Goal: Task Accomplishment & Management: Complete application form

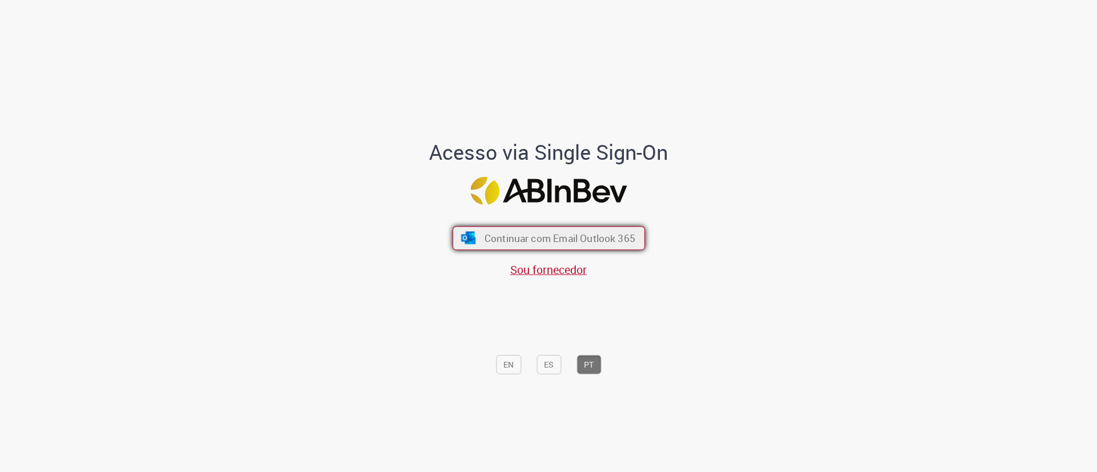
click at [585, 233] on span "Continuar com Email Outlook 365" at bounding box center [559, 238] width 151 height 13
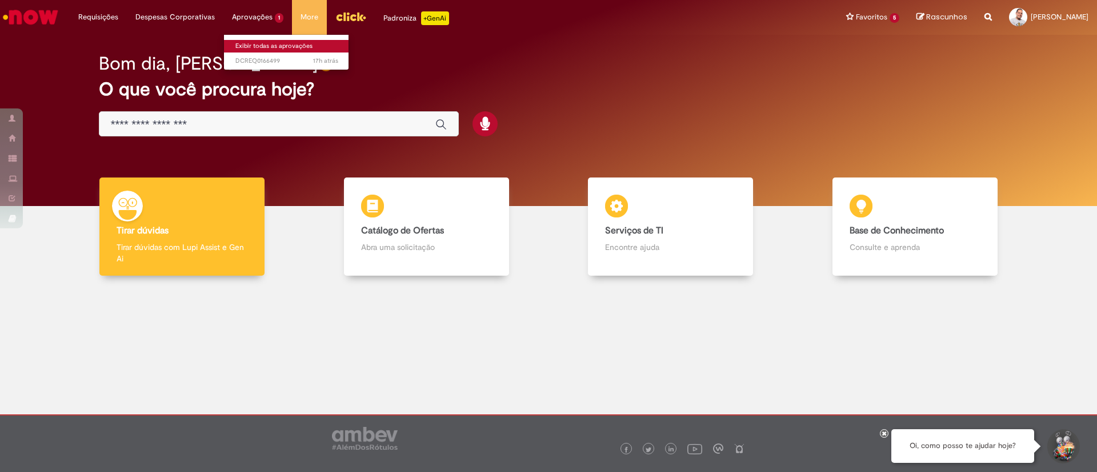
click at [257, 42] on link "Exibir todas as aprovações" at bounding box center [287, 46] width 126 height 13
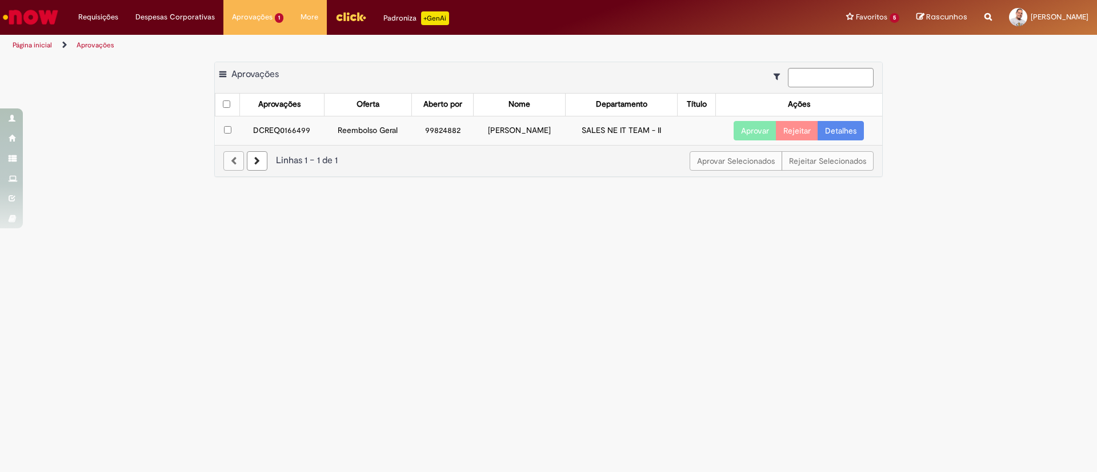
click at [841, 130] on link "Detalhes" at bounding box center [841, 130] width 46 height 19
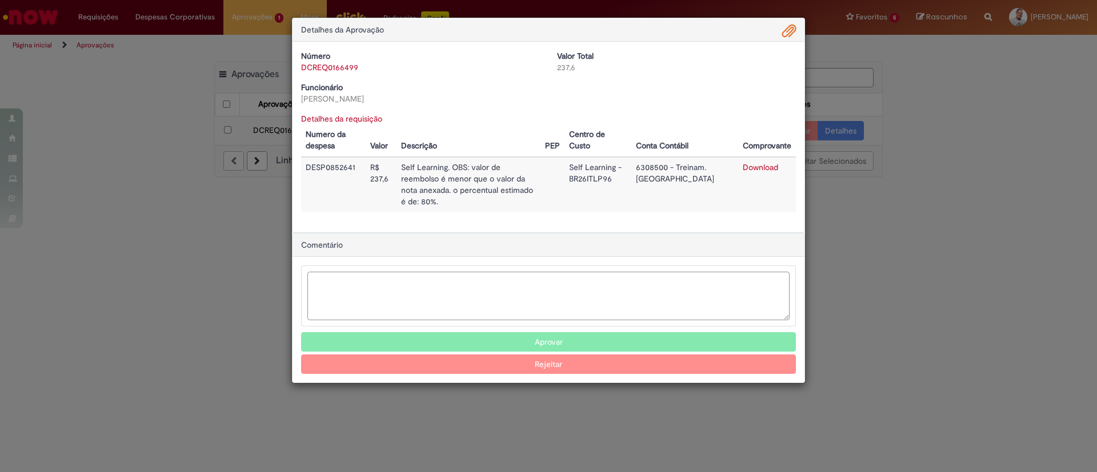
click at [460, 272] on textarea "Ambev Approval Modal" at bounding box center [548, 296] width 482 height 49
type textarea "*********"
click at [564, 333] on button "Aprovar" at bounding box center [548, 342] width 495 height 19
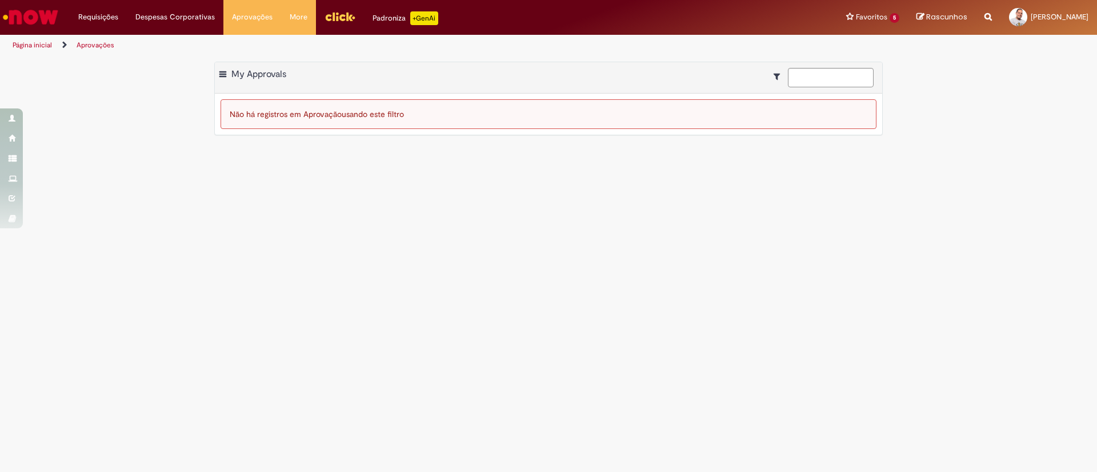
click at [41, 15] on img "Ir para a Homepage" at bounding box center [30, 17] width 59 height 23
